Goal: Information Seeking & Learning: Learn about a topic

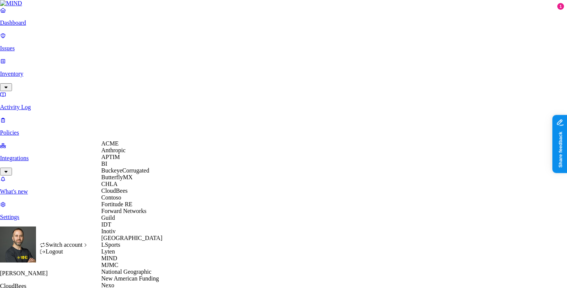
scroll to position [332, 0]
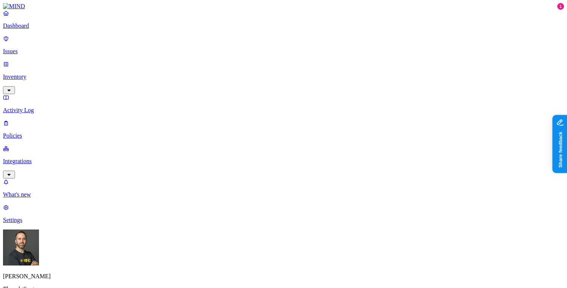
click at [48, 145] on link "Integrations" at bounding box center [283, 161] width 561 height 32
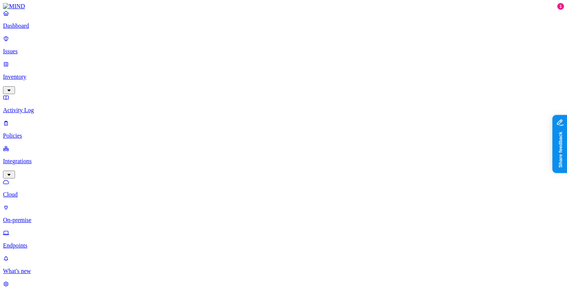
click at [36, 242] on p "Endpoints" at bounding box center [283, 245] width 561 height 7
type input "tiffanyking"
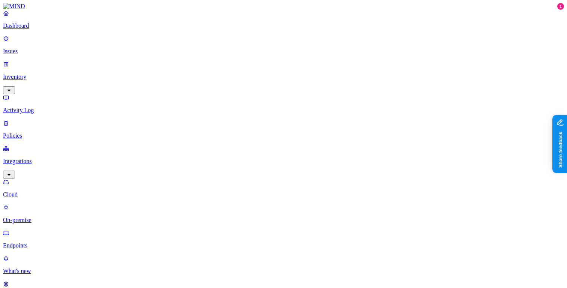
click at [294, 98] on div "More than 30 days" at bounding box center [294, 111] width 0 height 27
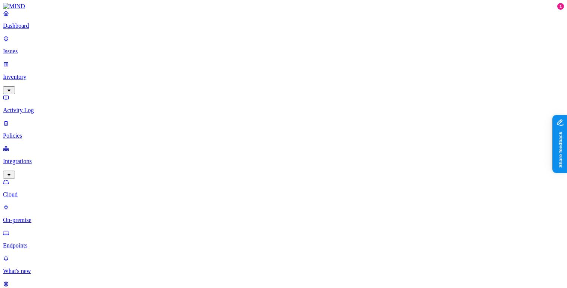
type input "katherineflynn"
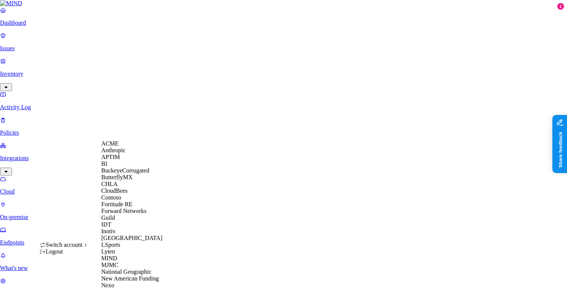
click at [119, 194] on span "CloudBees" at bounding box center [114, 191] width 26 height 6
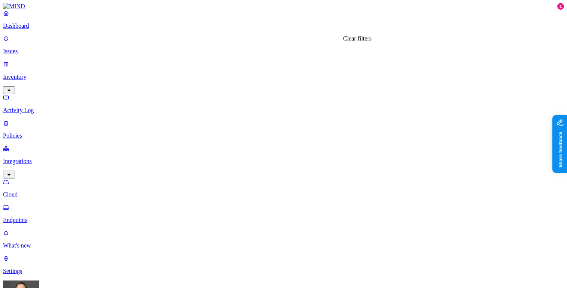
click at [38, 29] on p "Dashboard" at bounding box center [283, 26] width 561 height 7
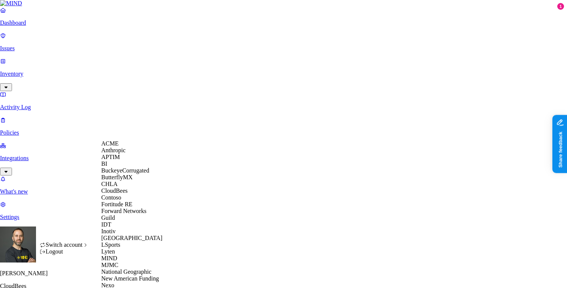
click at [124, 161] on div "APTIM" at bounding box center [137, 157] width 73 height 7
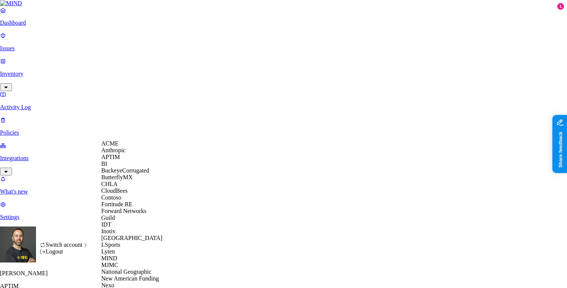
click at [123, 174] on span "BuckeyeCorrugated" at bounding box center [125, 170] width 48 height 6
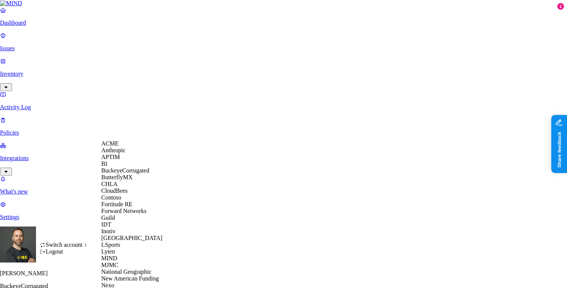
scroll to position [332, 0]
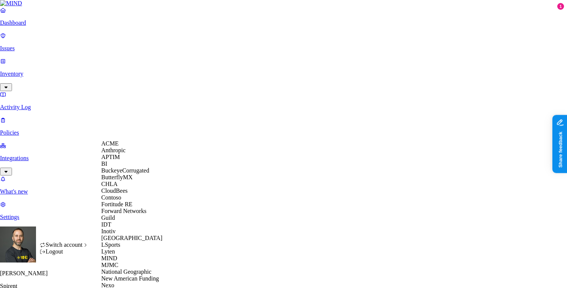
click at [117, 147] on span "ACME" at bounding box center [109, 143] width 17 height 6
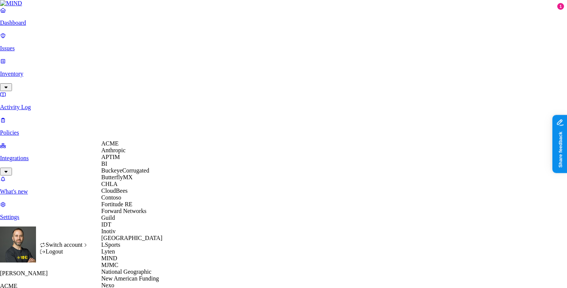
click at [138, 174] on span "BuckeyeCorrugated" at bounding box center [125, 170] width 48 height 6
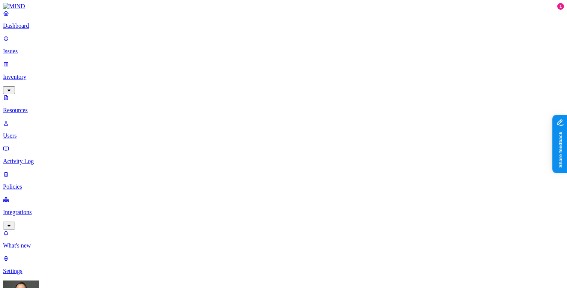
click at [55, 29] on p "Dashboard" at bounding box center [283, 26] width 561 height 7
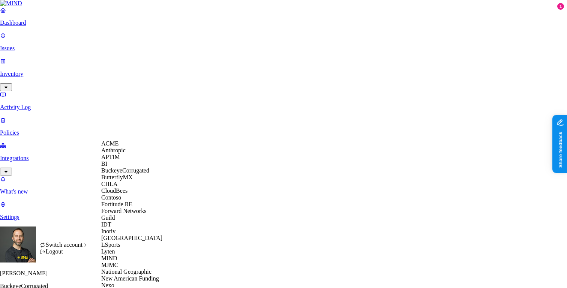
scroll to position [6, 0]
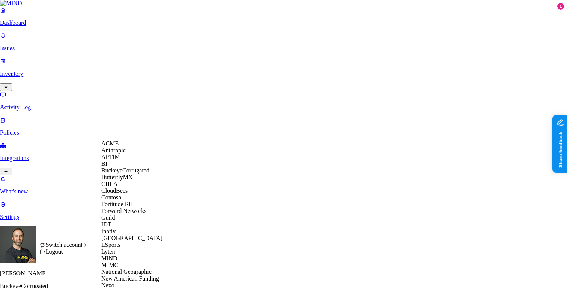
scroll to position [0, 0]
click at [125, 194] on span "CloudBees" at bounding box center [114, 191] width 26 height 6
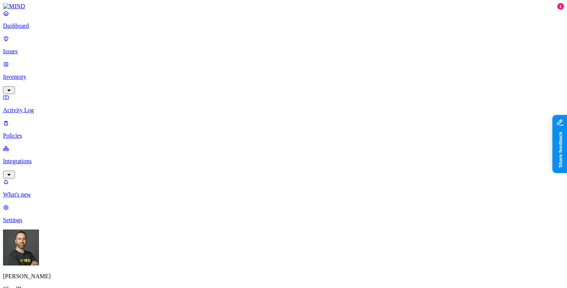
click at [61, 74] on p "Inventory" at bounding box center [283, 77] width 561 height 7
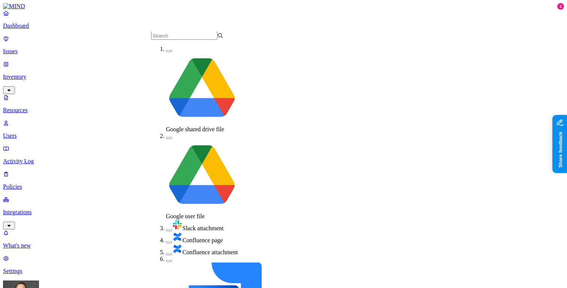
scroll to position [85, 0]
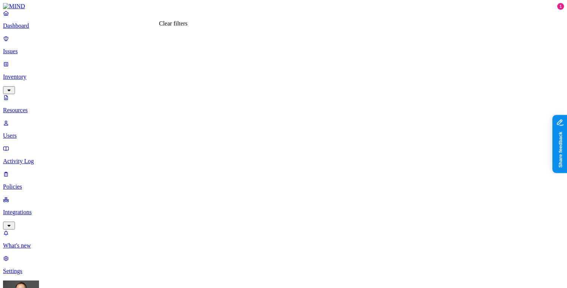
click at [50, 29] on p "Dashboard" at bounding box center [283, 26] width 561 height 7
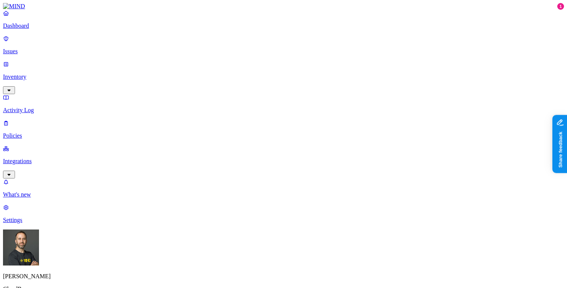
click at [52, 74] on p "Inventory" at bounding box center [283, 77] width 561 height 7
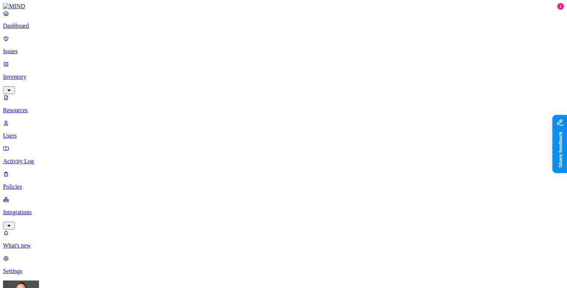
click at [224, 105] on button "button" at bounding box center [227, 106] width 6 height 2
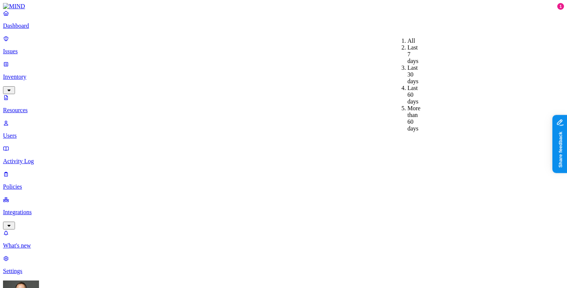
click at [408, 52] on div "Last 7 days" at bounding box center [408, 54] width 0 height 20
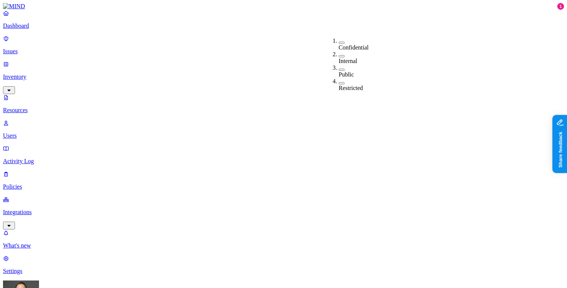
click at [339, 42] on button "button" at bounding box center [342, 43] width 6 height 2
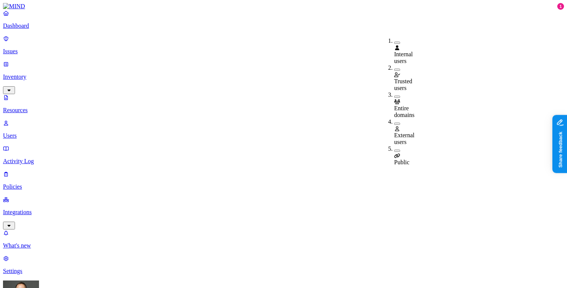
click at [394, 123] on button "button" at bounding box center [397, 124] width 6 height 2
click at [394, 151] on button "button" at bounding box center [397, 152] width 6 height 2
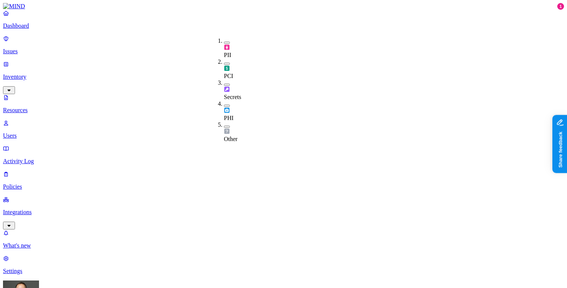
click at [224, 42] on button "button" at bounding box center [227, 43] width 6 height 2
click at [224, 64] on button "button" at bounding box center [227, 65] width 6 height 2
click at [224, 41] on button "button" at bounding box center [227, 42] width 6 height 8
